Goal: Task Accomplishment & Management: Manage account settings

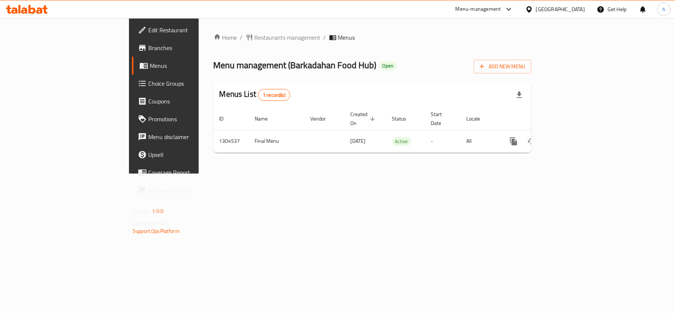
click at [555, 10] on div "United Arab Emirates" at bounding box center [560, 9] width 49 height 8
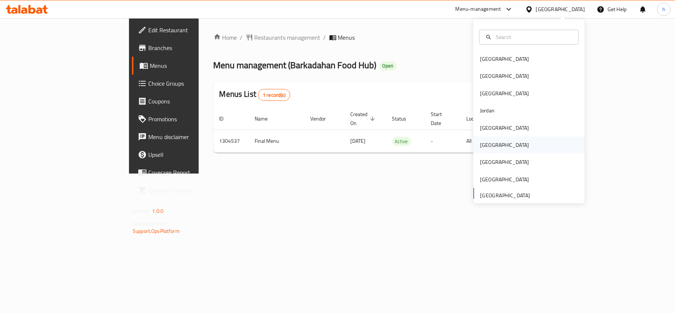
click at [488, 144] on div "[GEOGRAPHIC_DATA]" at bounding box center [504, 144] width 61 height 17
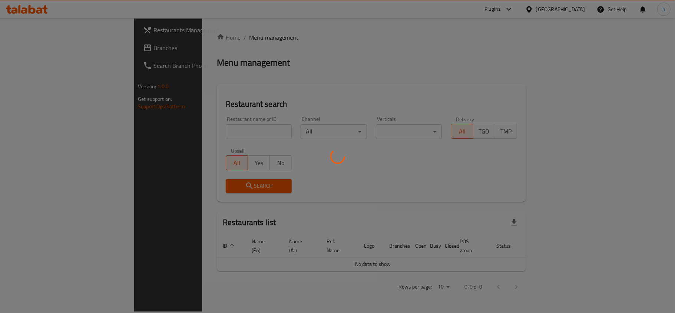
click at [36, 50] on div at bounding box center [337, 156] width 675 height 313
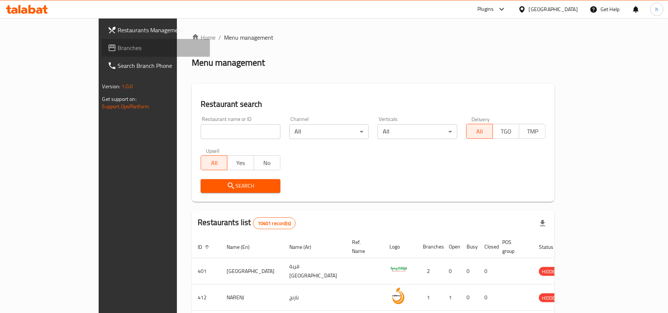
click at [118, 50] on span "Branches" at bounding box center [161, 47] width 86 height 9
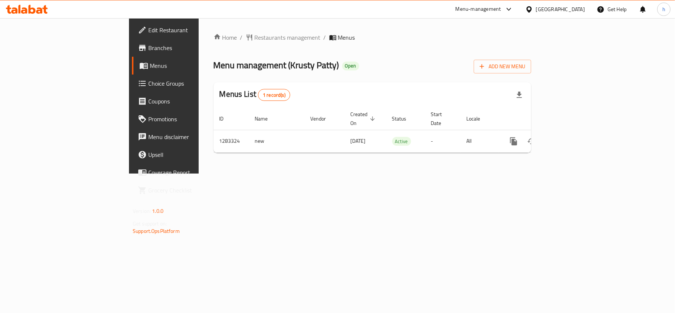
click at [328, 173] on div "Home / Restaurants management / Menus Menu management ( Krusty [PERSON_NAME] ) …" at bounding box center [372, 95] width 347 height 155
click at [352, 61] on div "Menu management ( [PERSON_NAME] ) Open Add New Menu" at bounding box center [372, 65] width 318 height 17
click at [341, 173] on div "Home / Restaurants management / Menus Menu management ( Krusty [PERSON_NAME] ) …" at bounding box center [372, 95] width 347 height 155
click at [396, 56] on div "Home / Restaurants management / Menus Menu management ( Krusty [PERSON_NAME] ) …" at bounding box center [372, 96] width 318 height 126
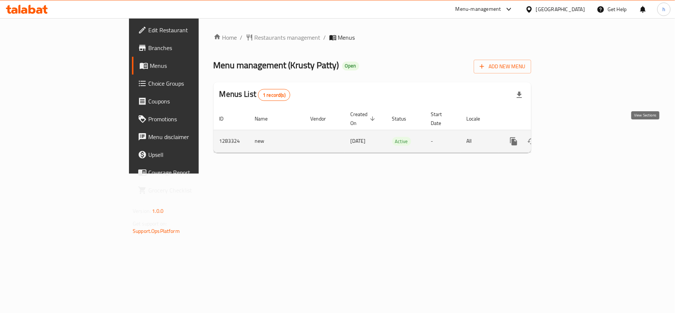
click at [572, 137] on icon "enhanced table" at bounding box center [567, 141] width 9 height 9
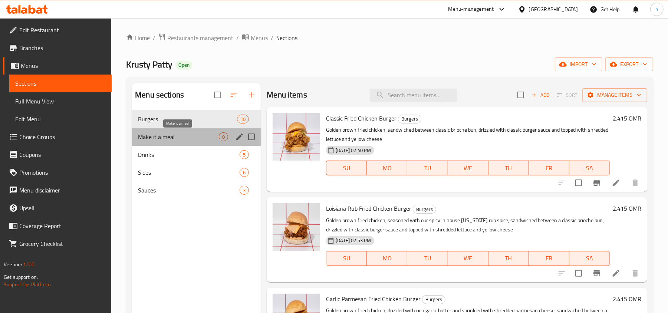
click at [167, 138] on span "Make it a meal" at bounding box center [178, 136] width 81 height 9
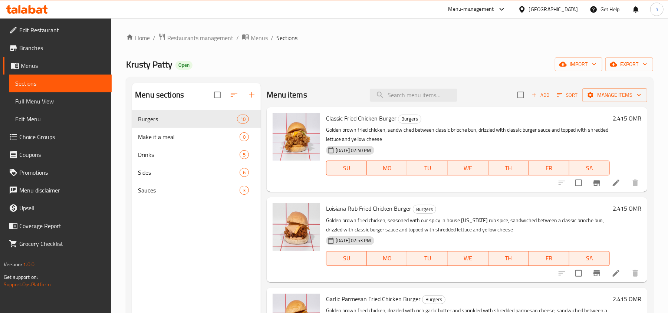
click at [529, 9] on div at bounding box center [523, 9] width 11 height 8
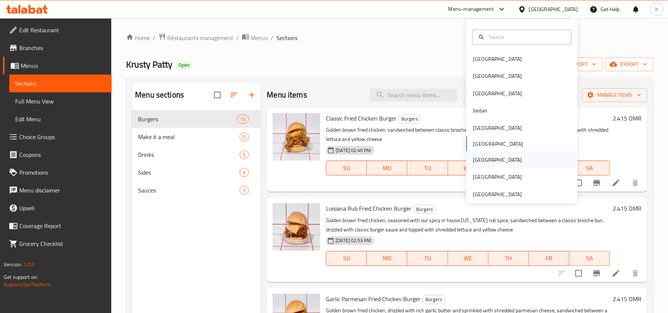
click at [488, 161] on div "Qatar" at bounding box center [521, 159] width 111 height 17
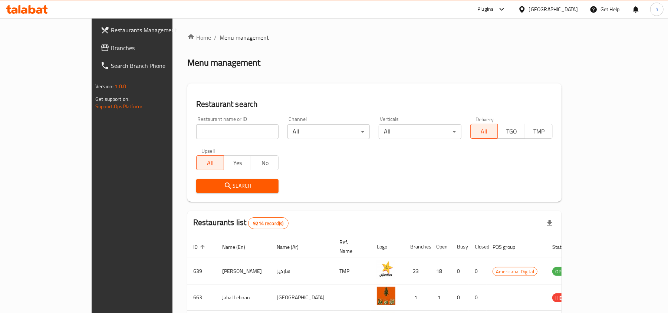
click at [111, 47] on span "Branches" at bounding box center [154, 47] width 86 height 9
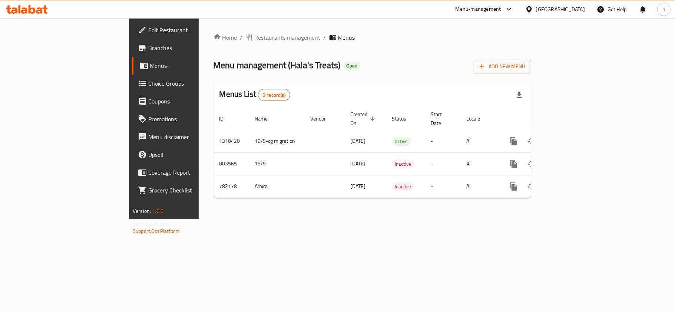
click at [216, 219] on div "Home / Restaurants management / Menus Menu management ( Hala's Treats ) Open Ad…" at bounding box center [372, 118] width 347 height 201
